Goal: Task Accomplishment & Management: Manage account settings

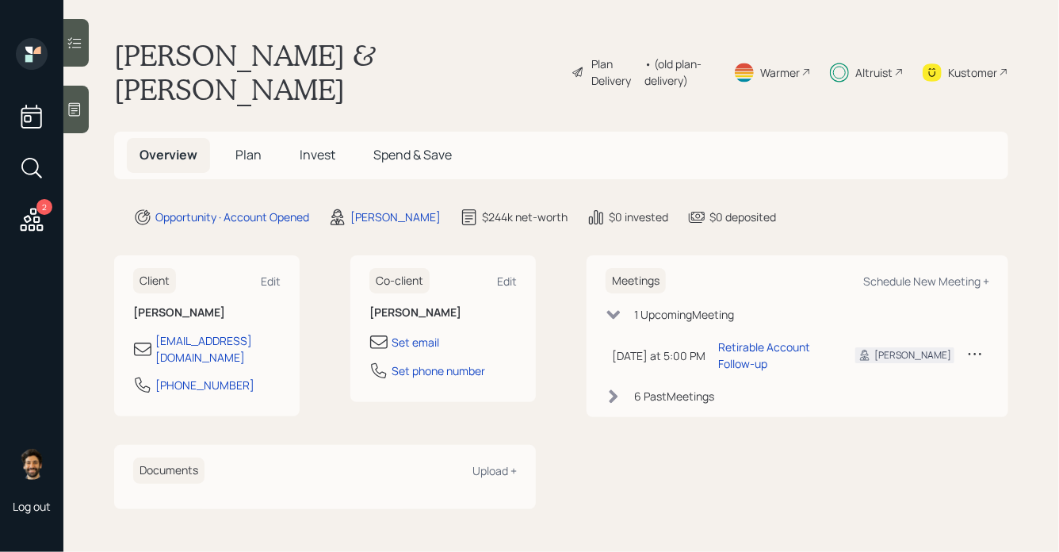
click at [894, 54] on div "Altruist" at bounding box center [867, 72] width 74 height 68
click at [316, 146] on span "Invest" at bounding box center [318, 154] width 36 height 17
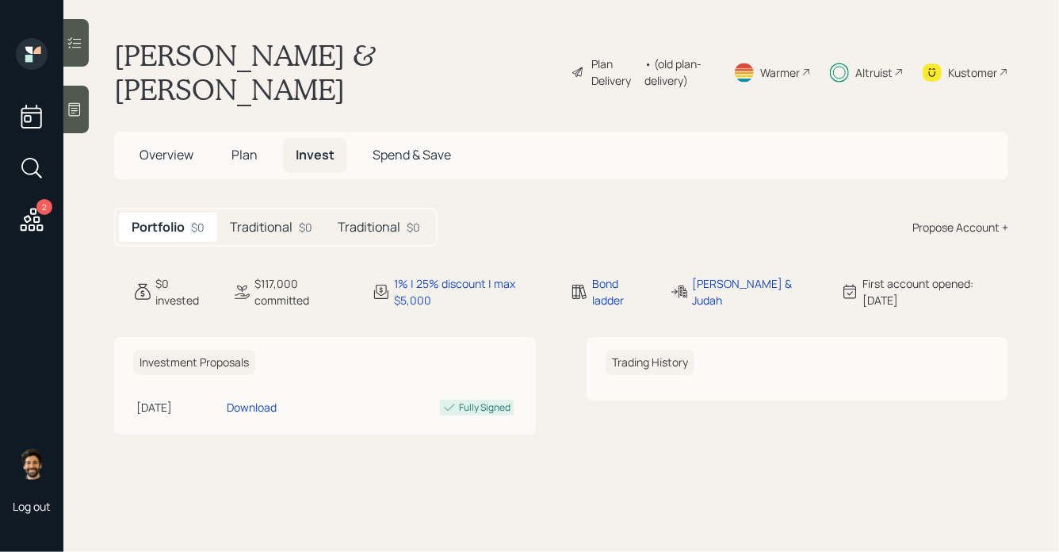
click at [283, 220] on h5 "Traditional" at bounding box center [261, 227] width 63 height 15
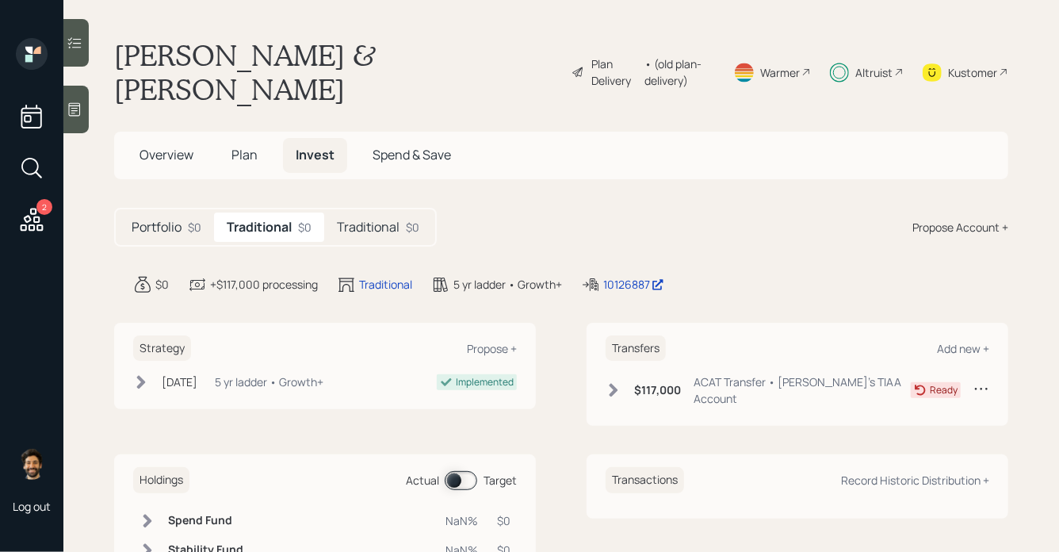
click at [380, 213] on div "Traditional $0" at bounding box center [378, 227] width 108 height 29
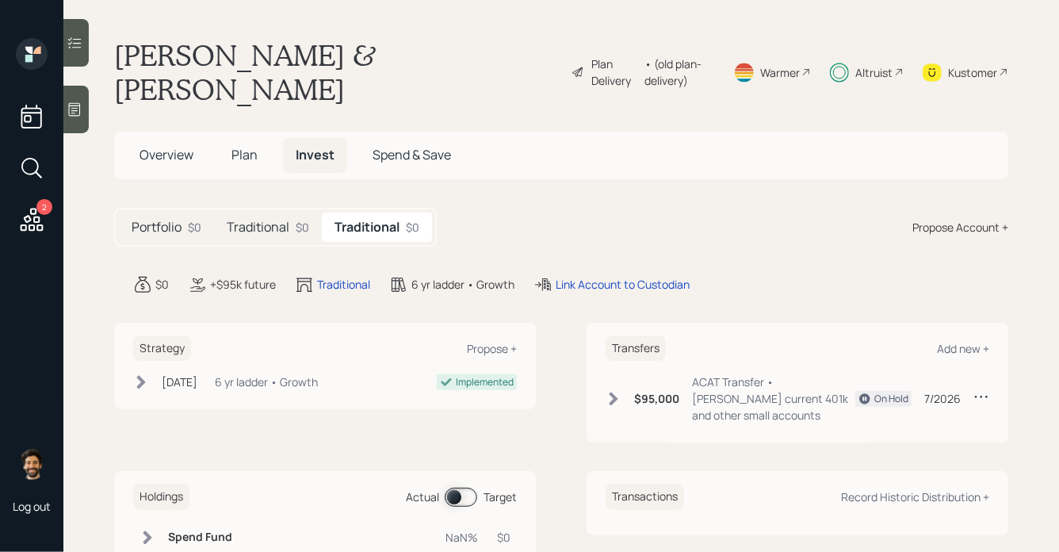
click at [281, 220] on h5 "Traditional" at bounding box center [258, 227] width 63 height 15
